Goal: Information Seeking & Learning: Find specific fact

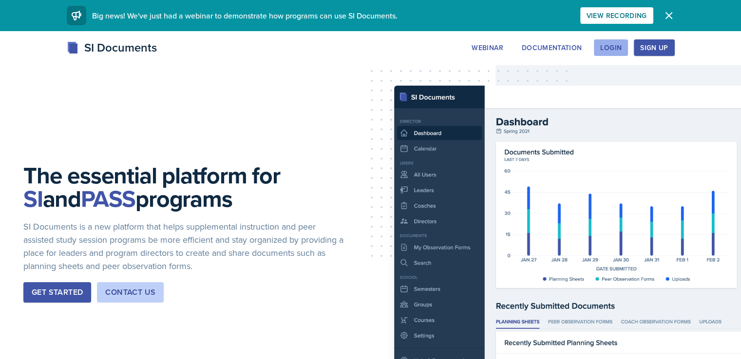
click at [621, 49] on div "Login" at bounding box center [610, 48] width 21 height 8
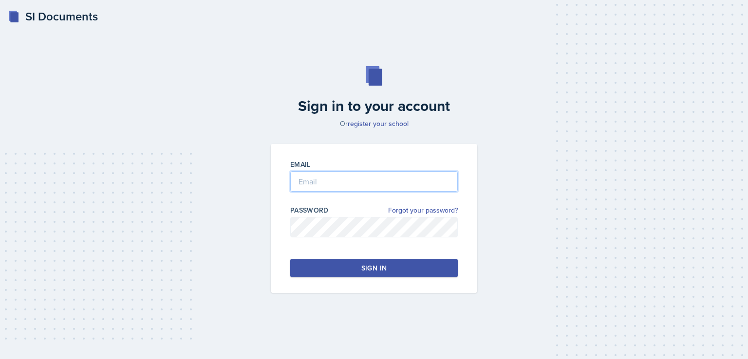
type input "[EMAIL_ADDRESS][DOMAIN_NAME]"
click at [407, 273] on button "Sign in" at bounding box center [374, 268] width 168 height 19
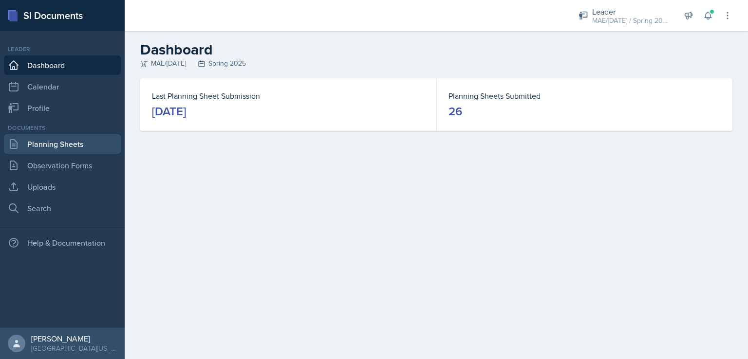
click at [75, 145] on link "Planning Sheets" at bounding box center [62, 143] width 117 height 19
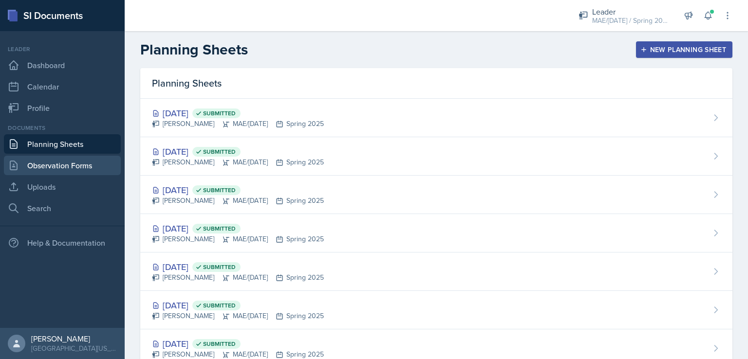
click at [67, 167] on link "Observation Forms" at bounding box center [62, 165] width 117 height 19
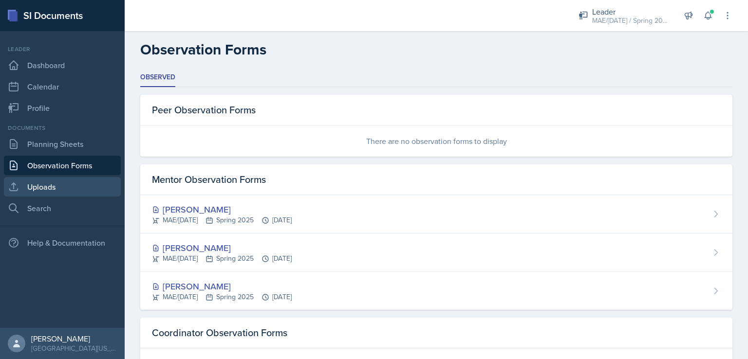
click at [94, 186] on link "Uploads" at bounding box center [62, 186] width 117 height 19
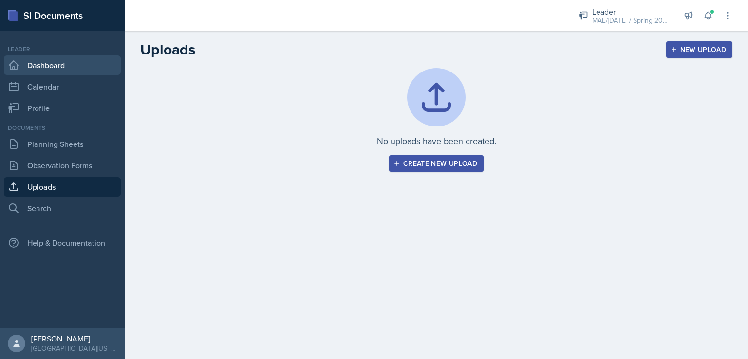
click at [58, 69] on link "Dashboard" at bounding box center [62, 65] width 117 height 19
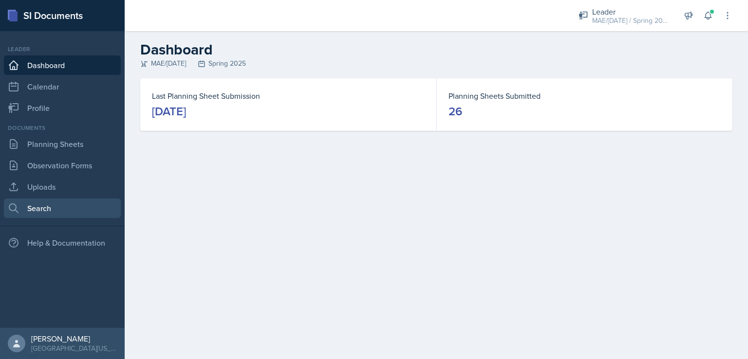
click at [76, 203] on link "Search" at bounding box center [62, 208] width 117 height 19
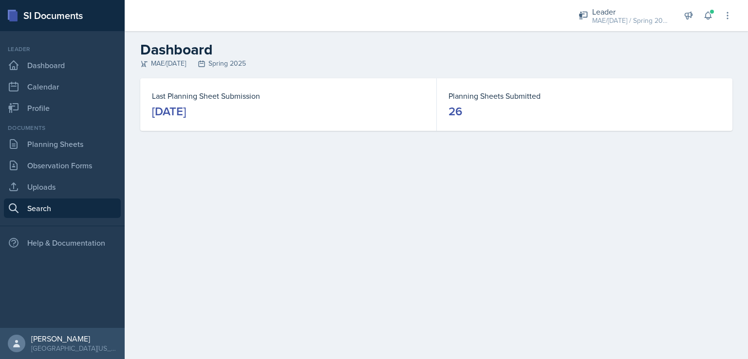
select select "all"
select select "1"
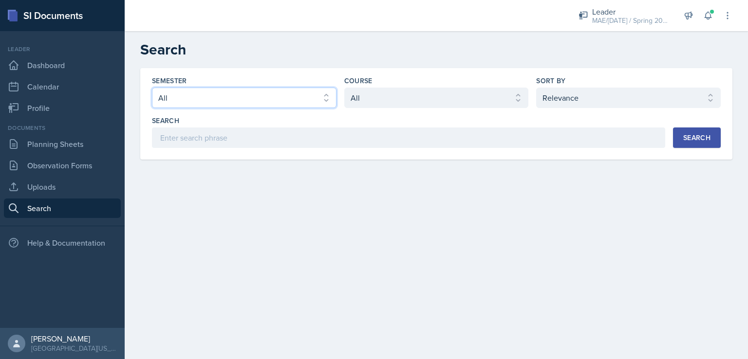
click at [257, 105] on select "Select semester All Fall 2025 Spring 2025 Fall 2024 Spring 2024 Fall 2023 Sprin…" at bounding box center [244, 98] width 185 height 20
select select "8a5eadef-2755-4ca9-bae1-c8a1437b7a0c"
click at [152, 88] on select "Select semester All Fall 2025 Spring 2025 Fall 2024 Spring 2024 Fall 2023 Sprin…" at bounding box center [244, 98] width 185 height 20
click at [384, 103] on select "Select course All ACC 211 ACC 212 ACC 307 BYS 119 BYS 215 BYS 300 CH 101 CH 121…" at bounding box center [436, 98] width 185 height 20
select select "91163273-00ff-457b-8c56-5da0b4f50f76"
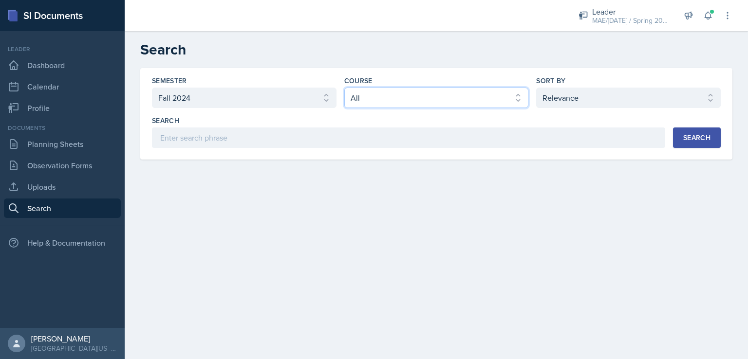
click at [344, 88] on select "Select course All ACC 211 ACC 212 ACC 307 BYS 119 BYS 215 BYS 300 CH 101 CH 121…" at bounding box center [436, 98] width 185 height 20
click at [570, 100] on select "Select sort by Relevance Document Date (Asc) Document Date (Desc)" at bounding box center [628, 98] width 185 height 20
click at [701, 140] on div "Search" at bounding box center [696, 138] width 27 height 8
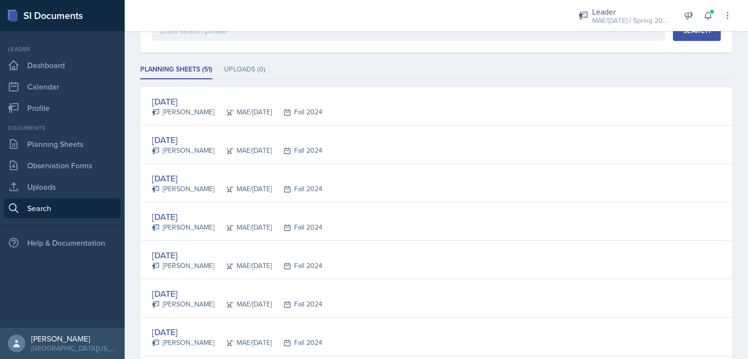
scroll to position [108, 0]
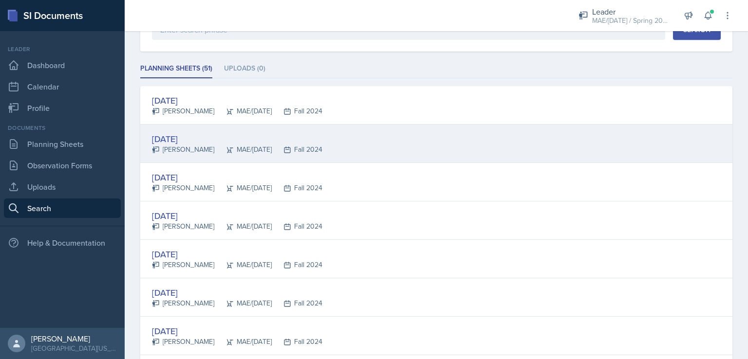
click at [173, 134] on div "[DATE]" at bounding box center [237, 138] width 170 height 13
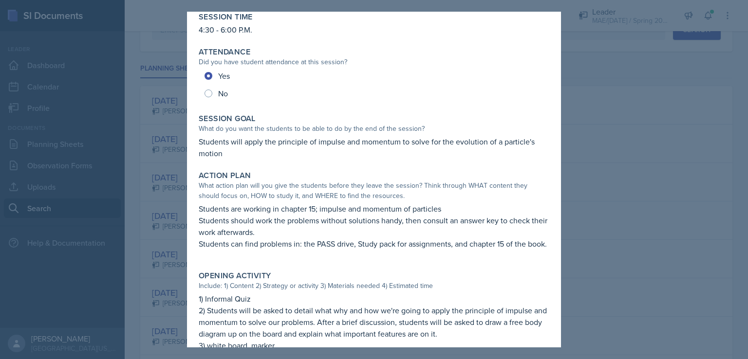
scroll to position [0, 0]
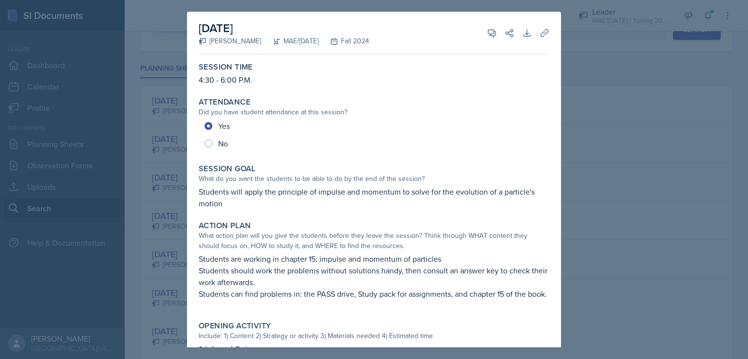
click at [643, 234] on div at bounding box center [374, 179] width 748 height 359
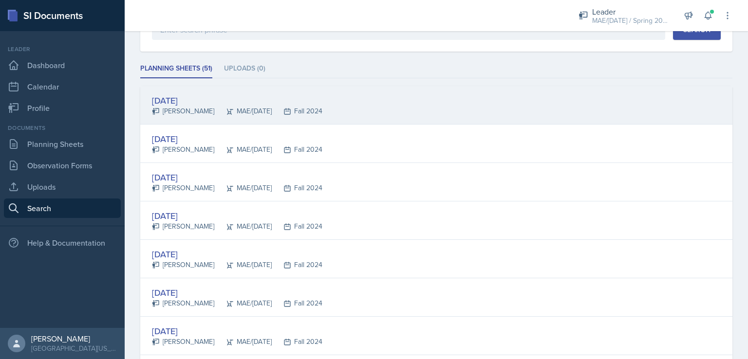
click at [195, 97] on div "[DATE]" at bounding box center [237, 100] width 170 height 13
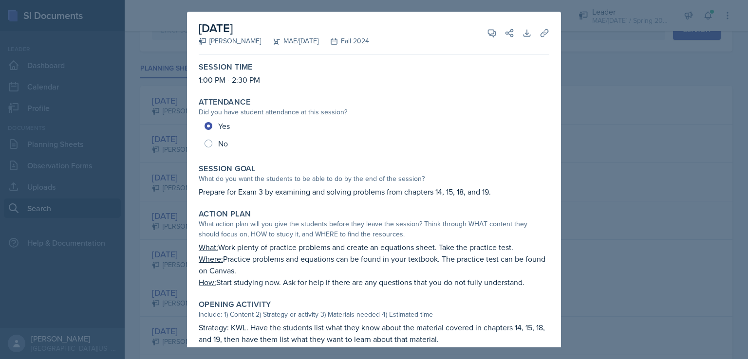
click at [637, 230] on div at bounding box center [374, 179] width 748 height 359
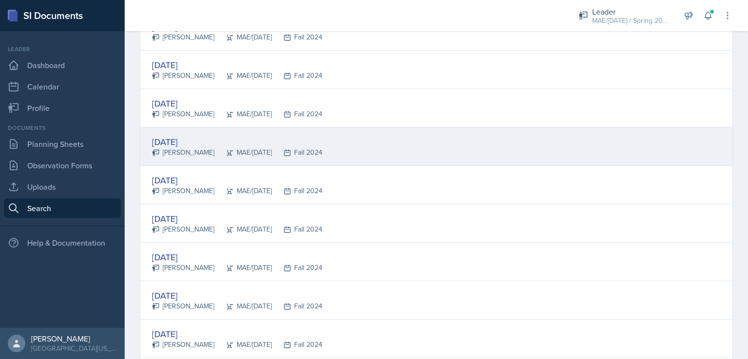
scroll to position [183, 0]
click at [187, 141] on div "[DATE]" at bounding box center [237, 140] width 170 height 13
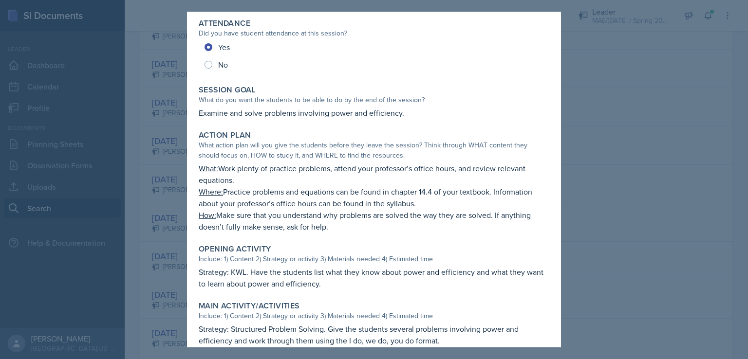
scroll to position [82, 0]
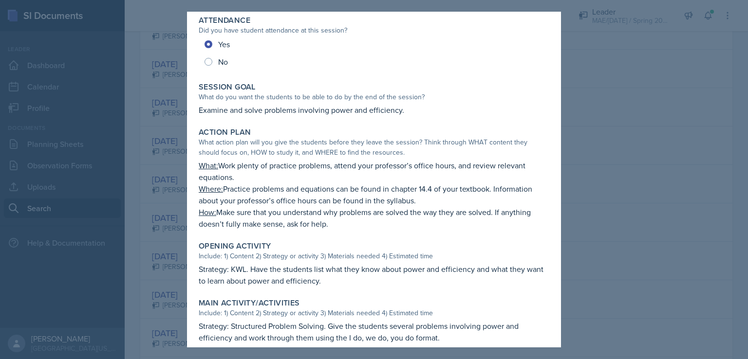
click at [619, 248] on div at bounding box center [374, 179] width 748 height 359
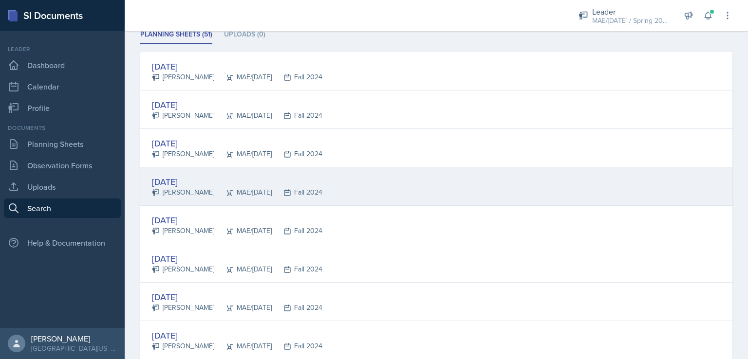
scroll to position [142, 0]
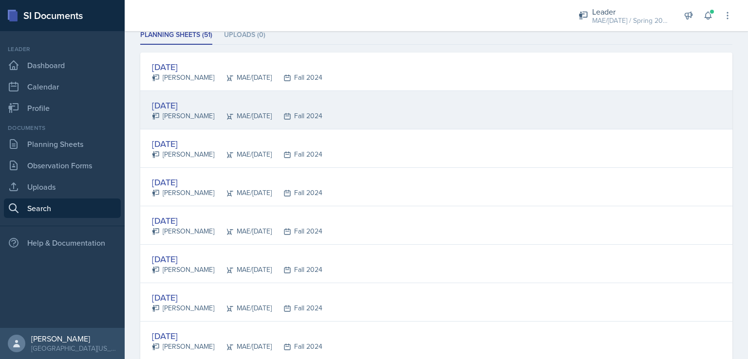
click at [185, 103] on div "[DATE]" at bounding box center [237, 105] width 170 height 13
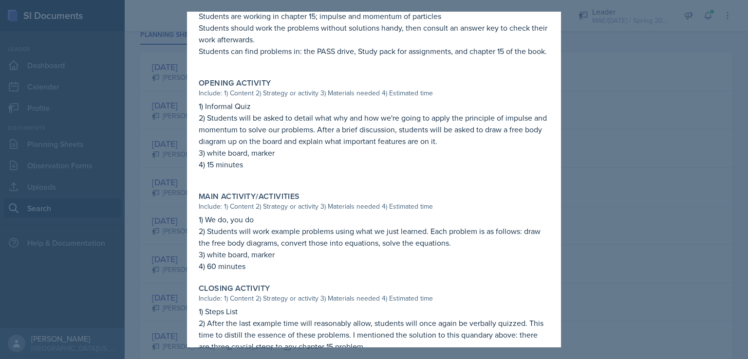
scroll to position [245, 0]
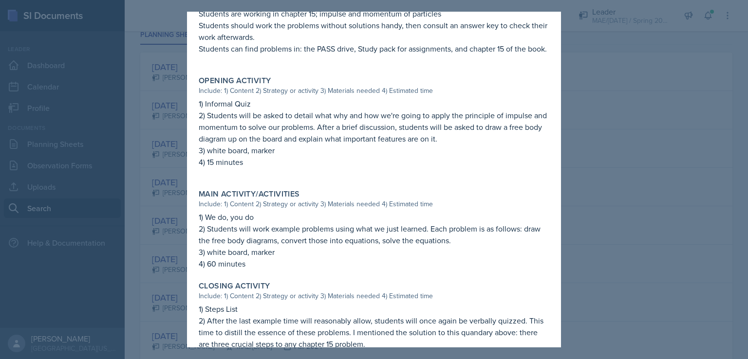
click at [631, 203] on div at bounding box center [374, 179] width 748 height 359
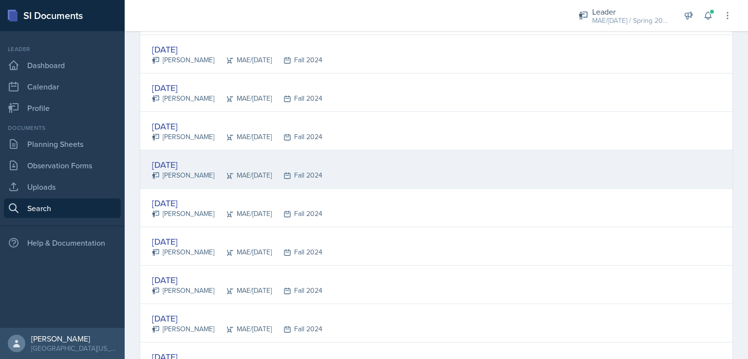
scroll to position [198, 0]
click at [190, 163] on div "[DATE]" at bounding box center [237, 164] width 170 height 13
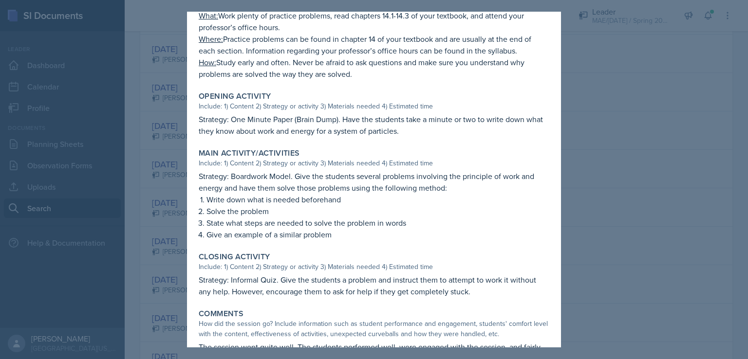
scroll to position [232, 0]
click at [600, 204] on div at bounding box center [374, 179] width 748 height 359
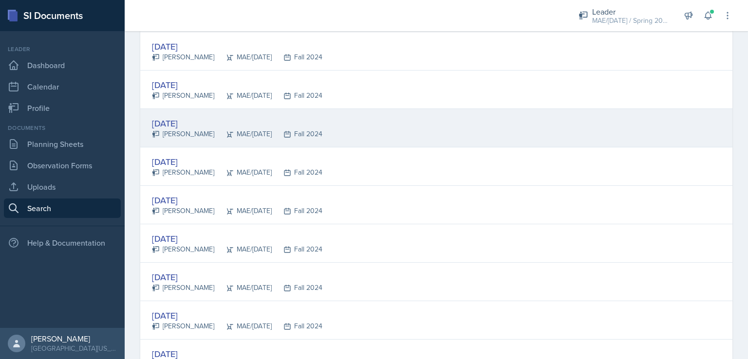
scroll to position [278, 0]
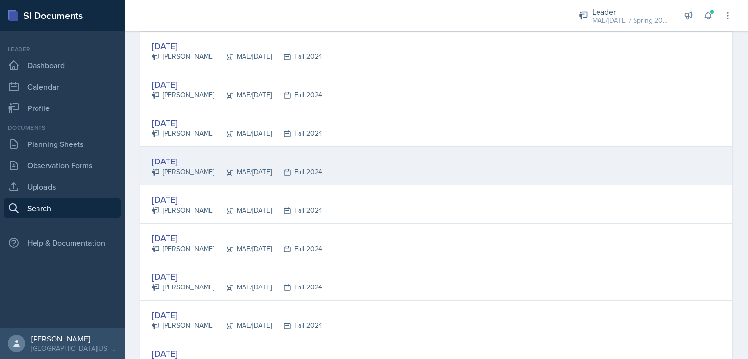
click at [172, 160] on div "[DATE]" at bounding box center [237, 161] width 170 height 13
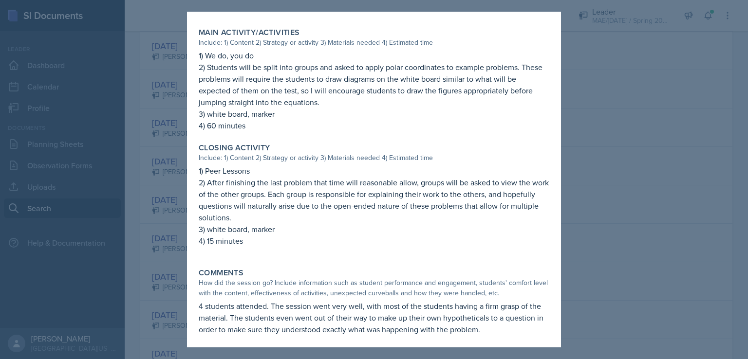
scroll to position [411, 0]
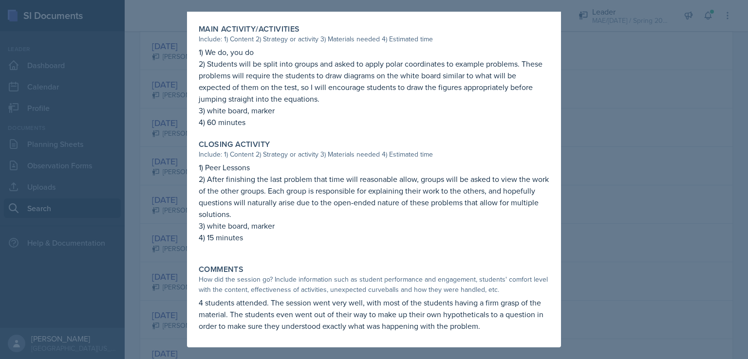
click at [614, 195] on div at bounding box center [374, 179] width 748 height 359
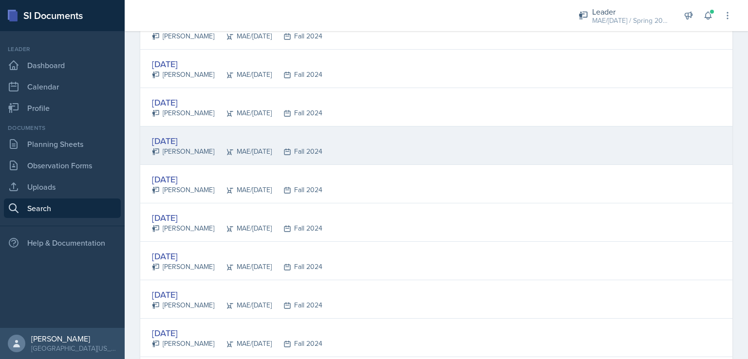
scroll to position [344, 0]
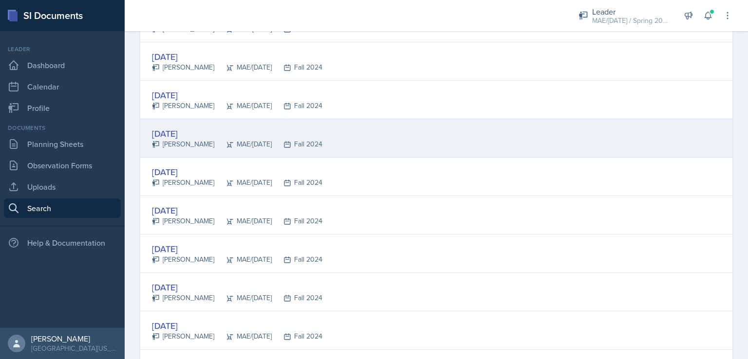
click at [192, 131] on div "[DATE]" at bounding box center [237, 133] width 170 height 13
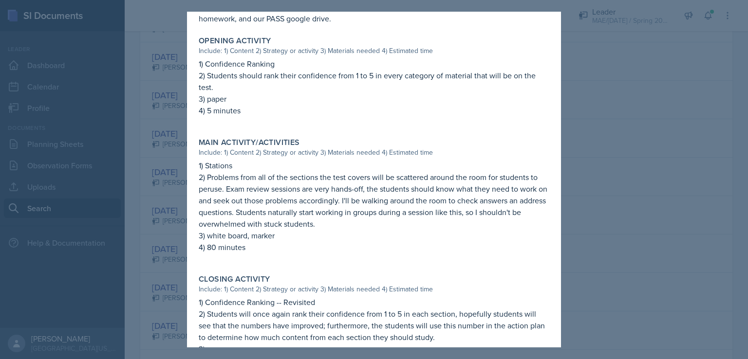
scroll to position [264, 0]
click at [605, 240] on div at bounding box center [374, 179] width 748 height 359
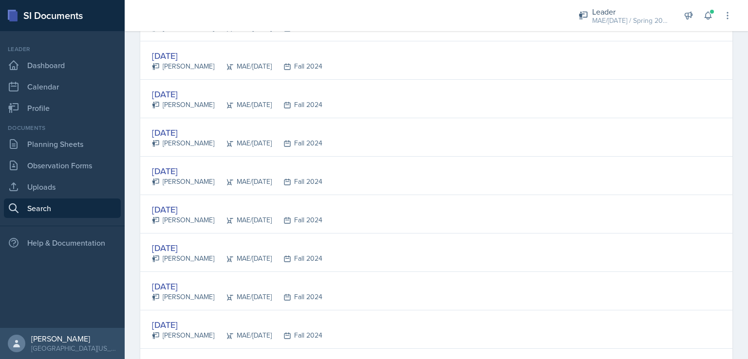
scroll to position [615, 0]
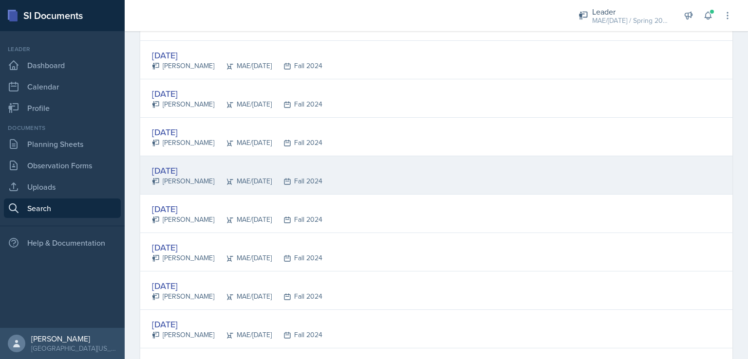
click at [186, 170] on div "[DATE]" at bounding box center [237, 170] width 170 height 13
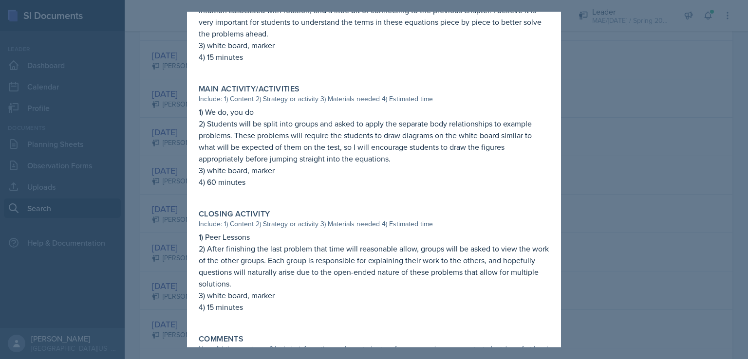
scroll to position [366, 0]
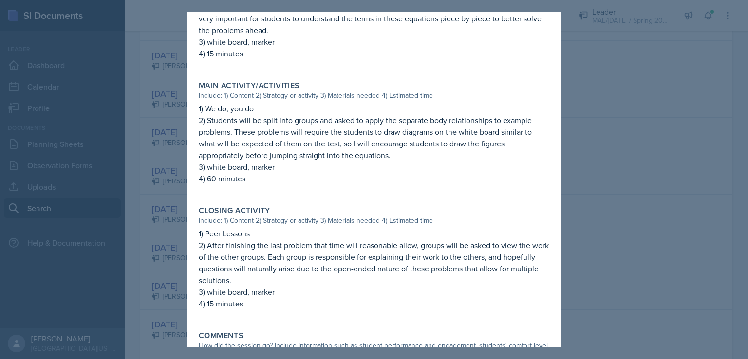
click at [671, 234] on div at bounding box center [374, 179] width 748 height 359
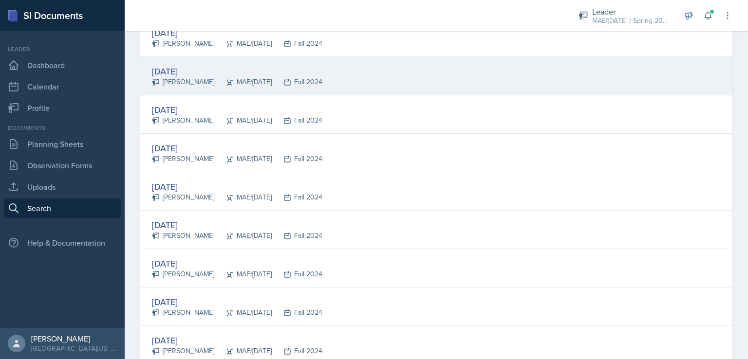
scroll to position [756, 0]
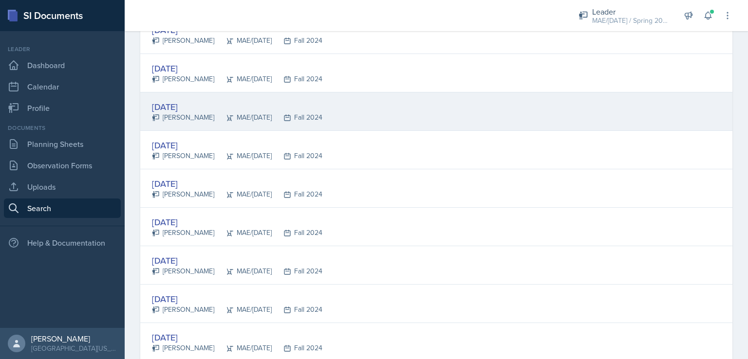
click at [187, 108] on div "[DATE]" at bounding box center [237, 106] width 170 height 13
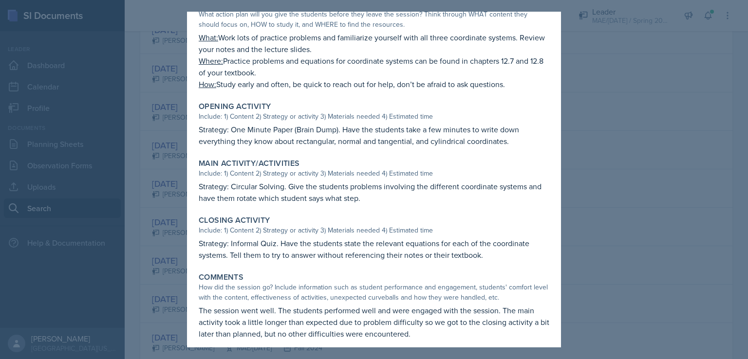
scroll to position [229, 0]
